Goal: Transaction & Acquisition: Purchase product/service

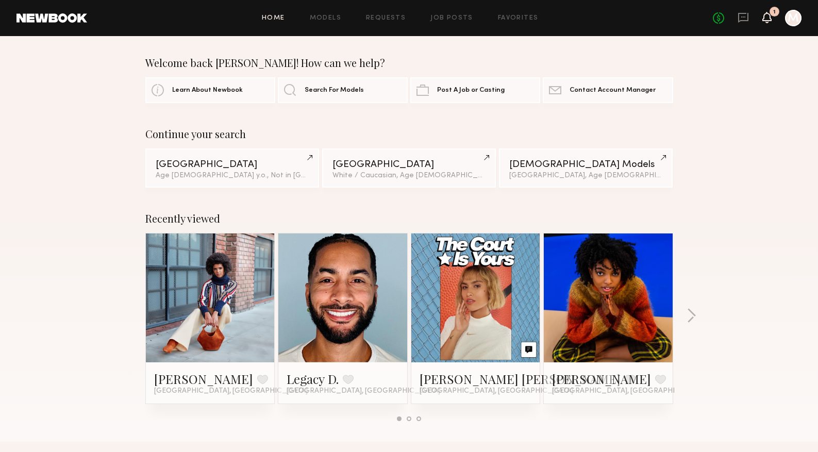
click at [765, 17] on icon at bounding box center [767, 16] width 8 height 7
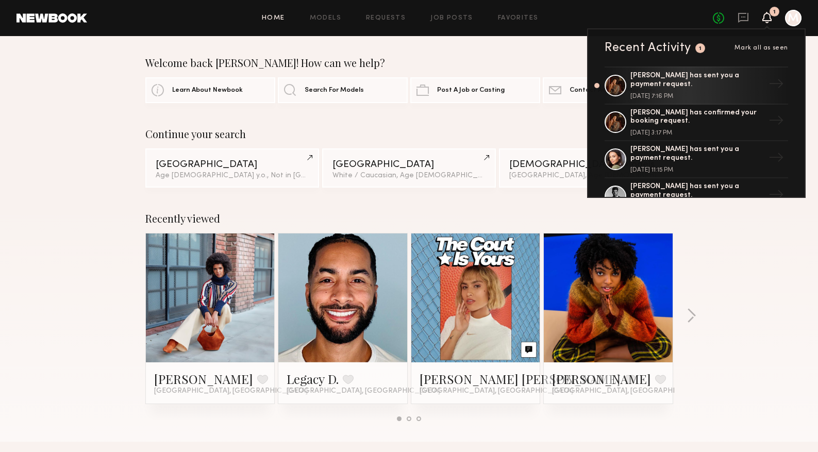
click at [747, 254] on div "Recently viewed [PERSON_NAME] Favorite [GEOGRAPHIC_DATA], [GEOGRAPHIC_DATA] Leg…" at bounding box center [409, 321] width 818 height 242
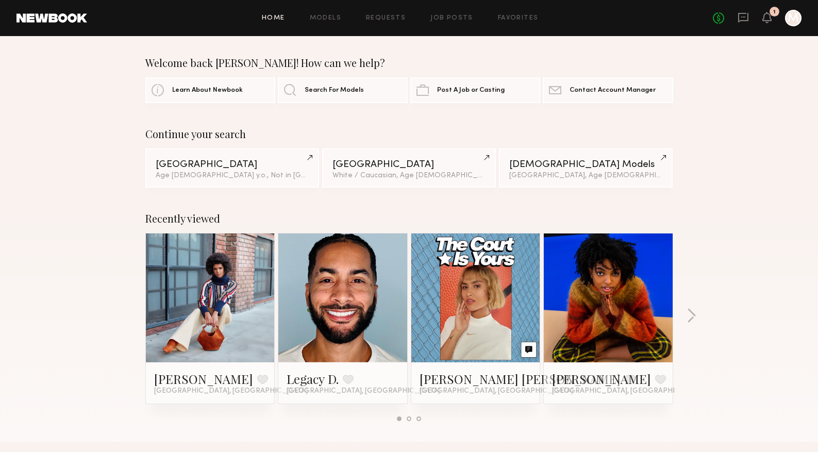
click at [791, 17] on div at bounding box center [793, 18] width 16 height 16
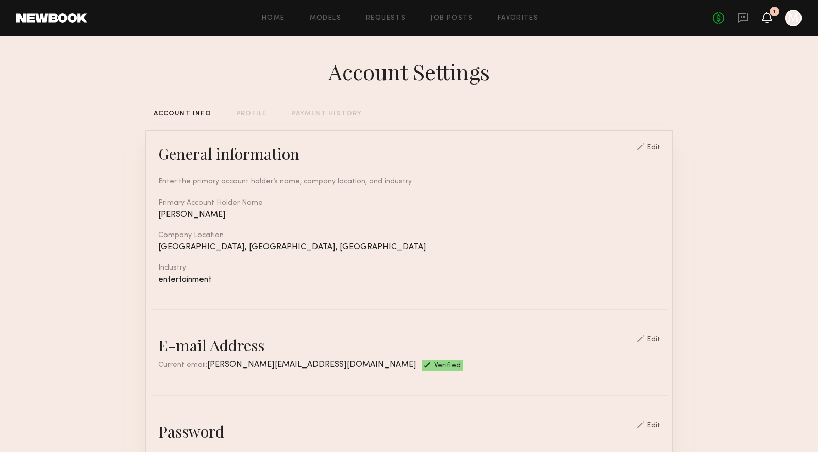
click at [768, 17] on icon at bounding box center [767, 16] width 8 height 7
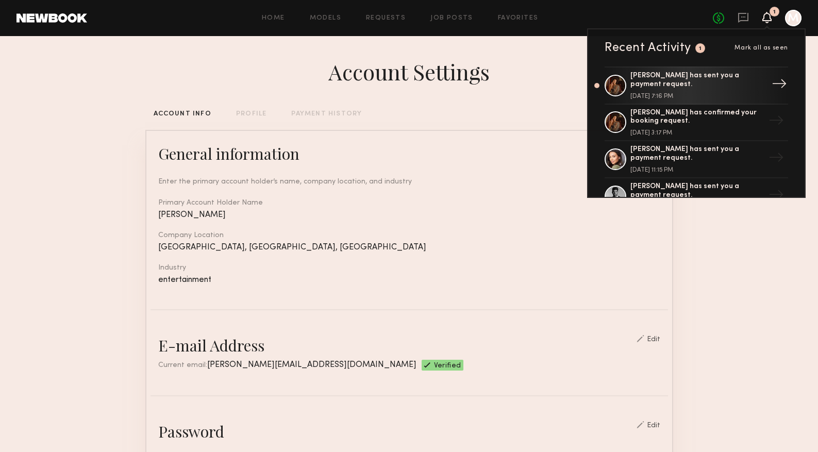
click at [714, 84] on div "[PERSON_NAME] has sent you a payment request." at bounding box center [697, 81] width 134 height 18
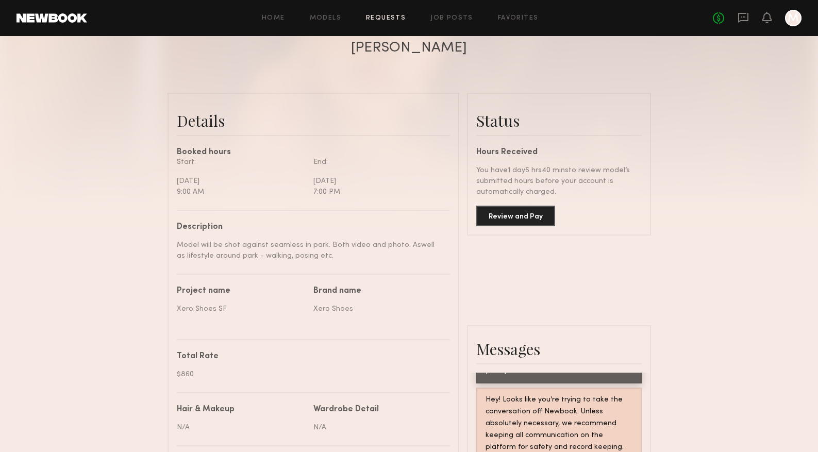
scroll to position [203, 0]
click at [537, 221] on button "Review and Pay" at bounding box center [515, 214] width 79 height 21
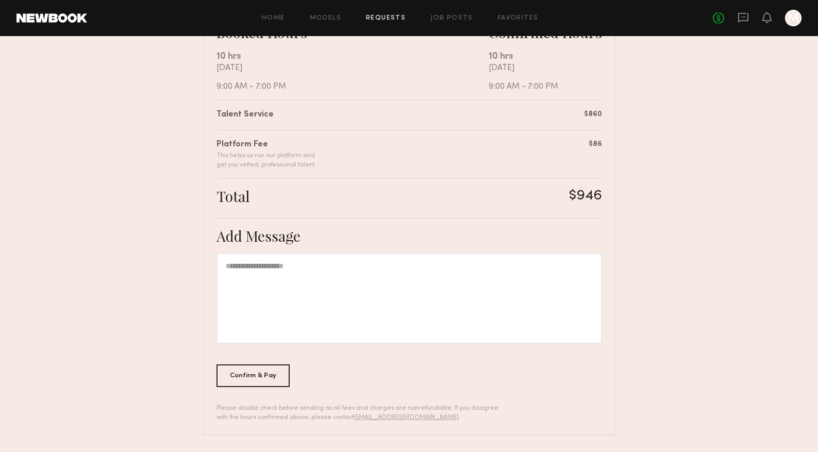
scroll to position [206, 0]
click at [328, 286] on div at bounding box center [409, 299] width 386 height 91
click at [269, 377] on div "Confirm & Pay" at bounding box center [253, 375] width 74 height 23
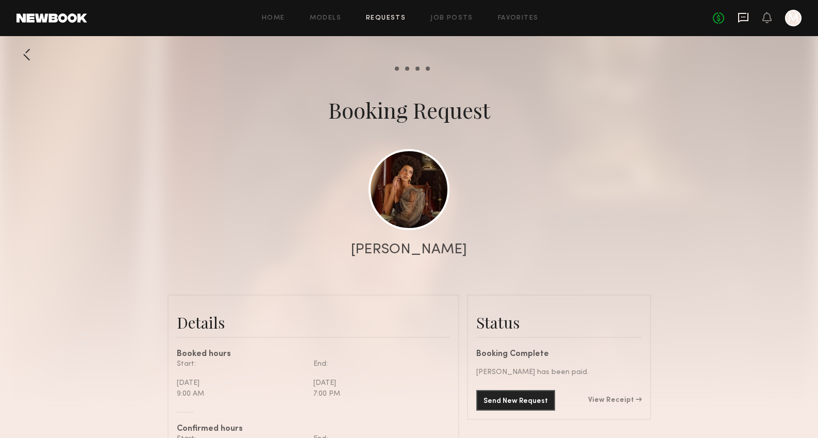
click at [746, 20] on icon at bounding box center [743, 18] width 10 height 10
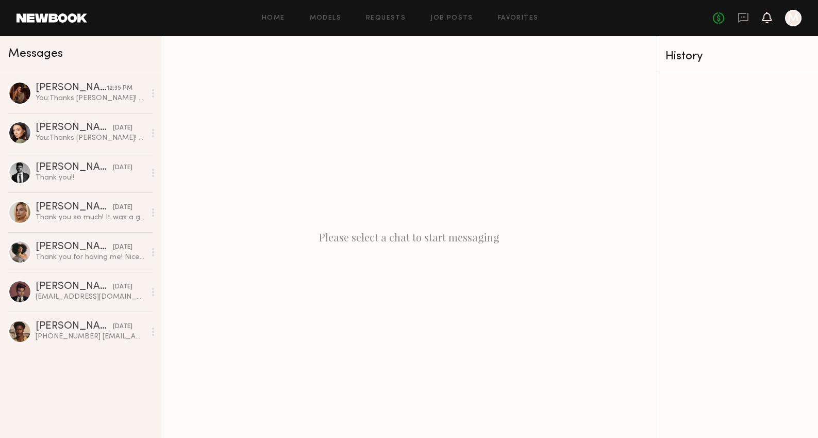
click at [768, 18] on icon at bounding box center [767, 16] width 8 height 7
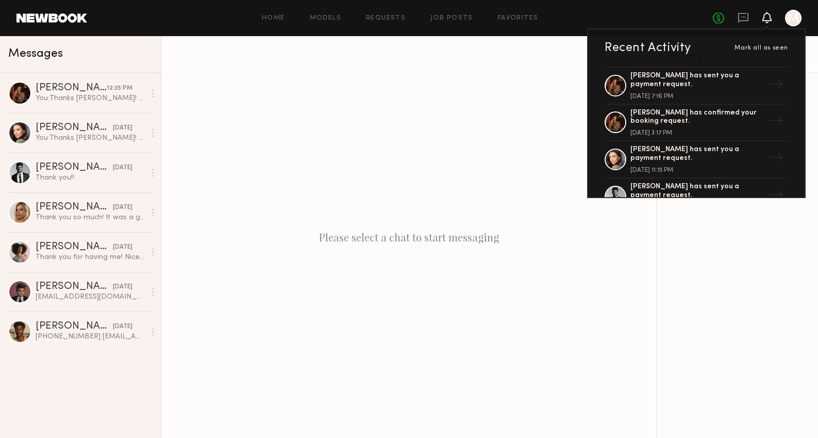
click at [790, 19] on div at bounding box center [793, 18] width 16 height 16
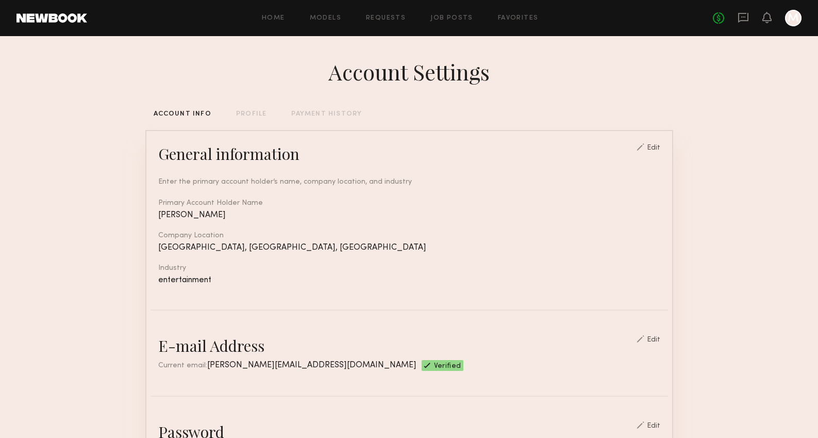
click at [790, 15] on div at bounding box center [793, 18] width 16 height 16
click at [741, 17] on icon at bounding box center [743, 16] width 4 height 1
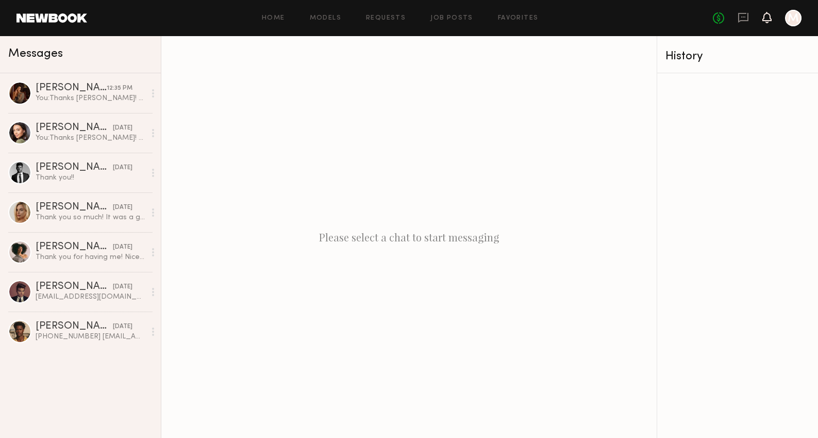
click at [768, 15] on icon at bounding box center [767, 16] width 8 height 7
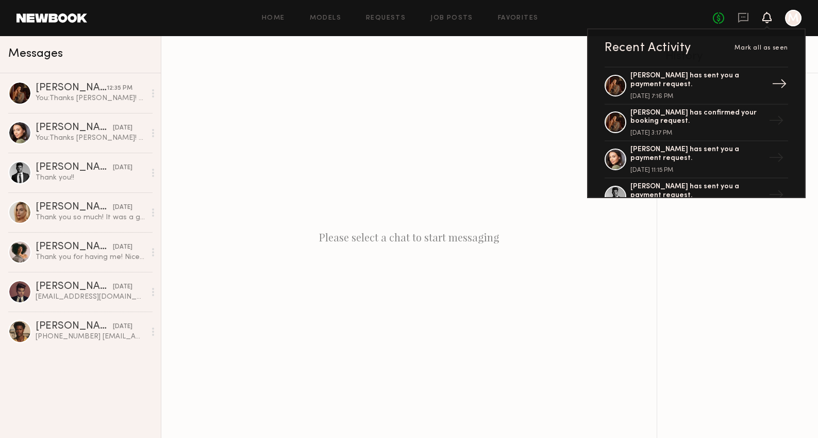
click at [681, 81] on div "[PERSON_NAME] has sent you a payment request." at bounding box center [697, 81] width 134 height 18
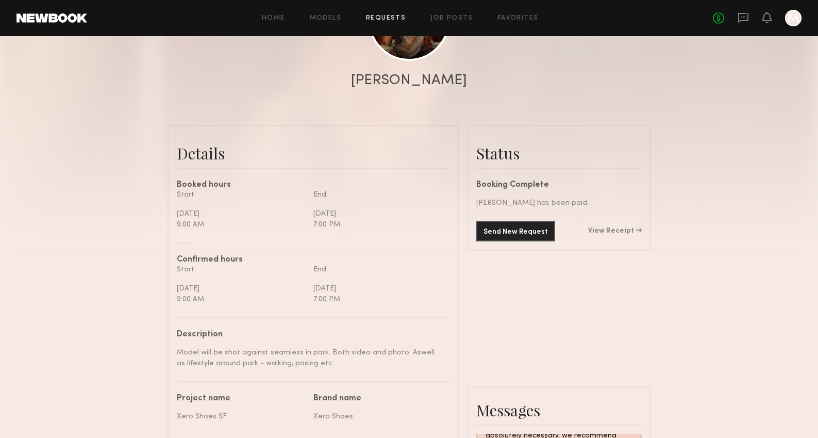
scroll to position [186, 0]
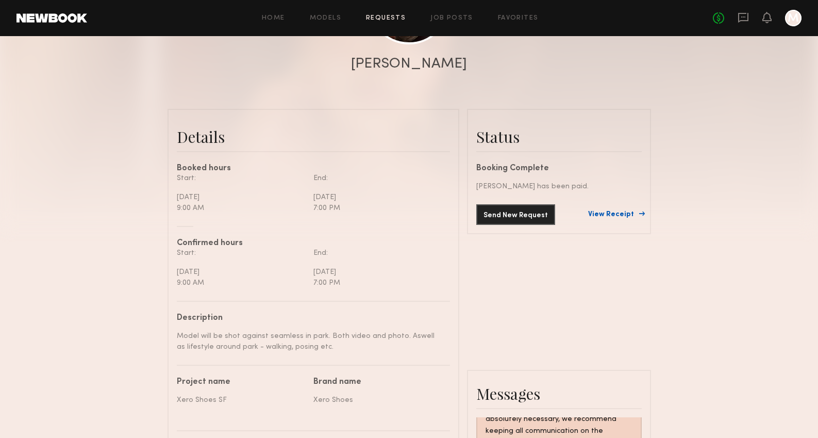
click at [628, 216] on link "View Receipt" at bounding box center [615, 214] width 54 height 7
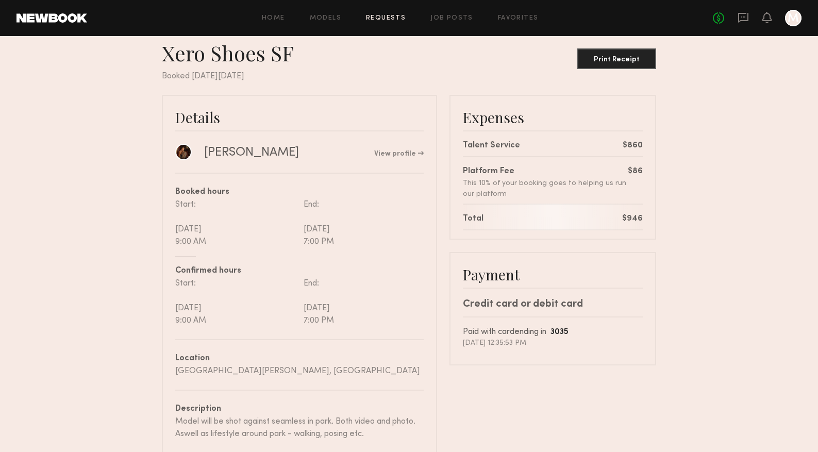
scroll to position [20, 0]
